Goal: Information Seeking & Learning: Learn about a topic

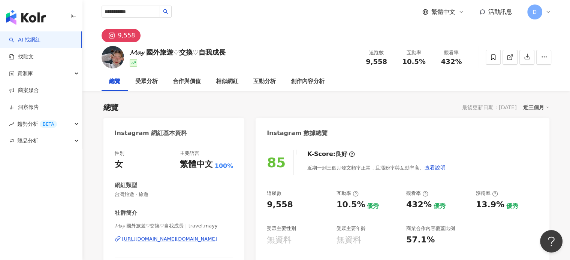
type input "***"
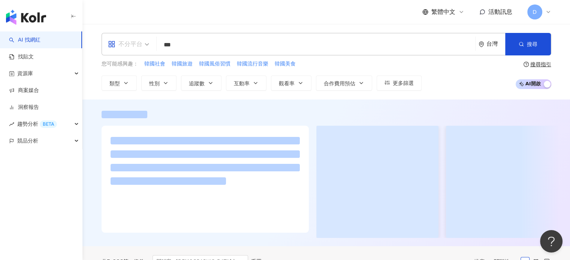
click at [136, 43] on div "不分平台" at bounding box center [125, 44] width 34 height 12
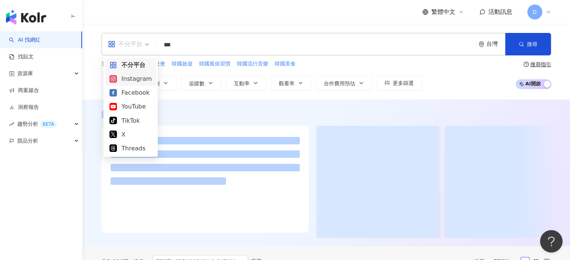
click at [190, 115] on div at bounding box center [327, 114] width 450 height 7
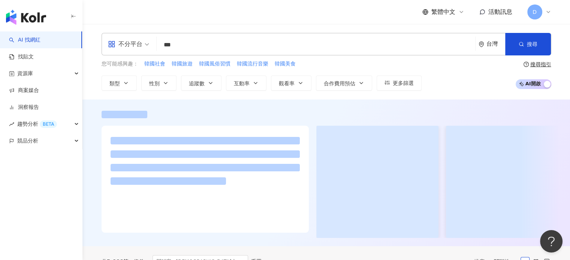
click at [141, 49] on div "不分平台" at bounding box center [125, 44] width 34 height 12
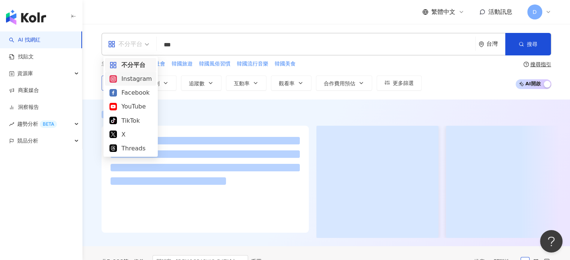
click at [123, 79] on div "Instagram" at bounding box center [130, 78] width 42 height 9
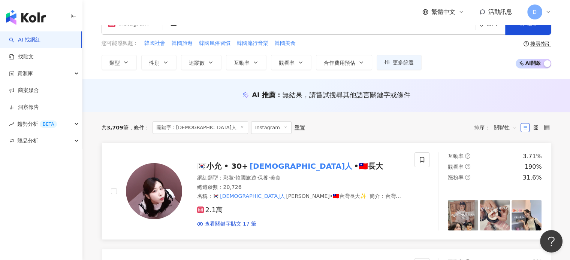
scroll to position [37, 0]
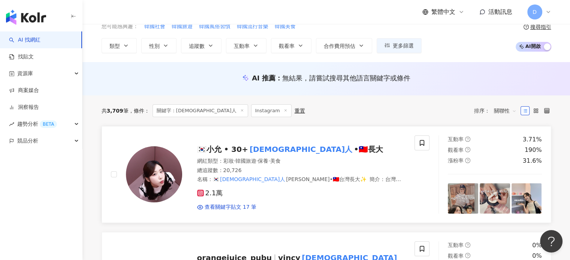
click at [361, 154] on div "🇰🇷[PERSON_NAME] • 30+ [DEMOGRAPHIC_DATA]人 •🇹🇼長大" at bounding box center [301, 149] width 209 height 10
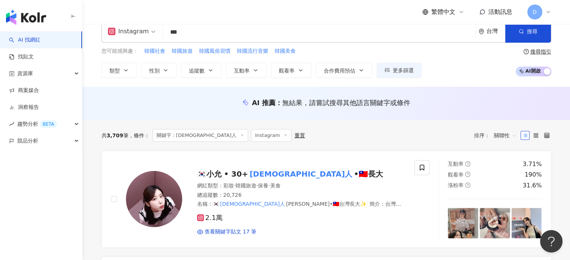
scroll to position [0, 0]
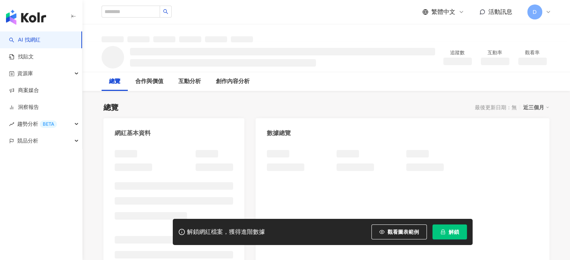
click at [444, 226] on button "解鎖" at bounding box center [449, 232] width 34 height 15
